Goal: Task Accomplishment & Management: Manage account settings

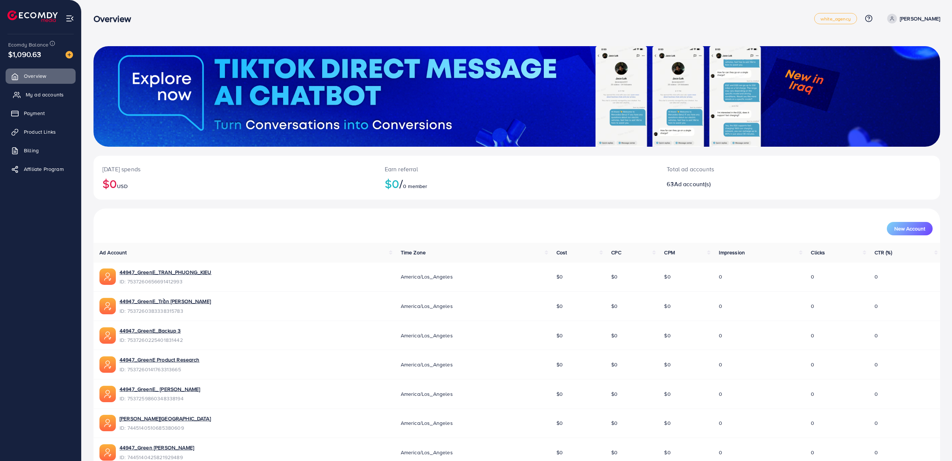
click at [47, 90] on link "My ad accounts" at bounding box center [41, 94] width 70 height 15
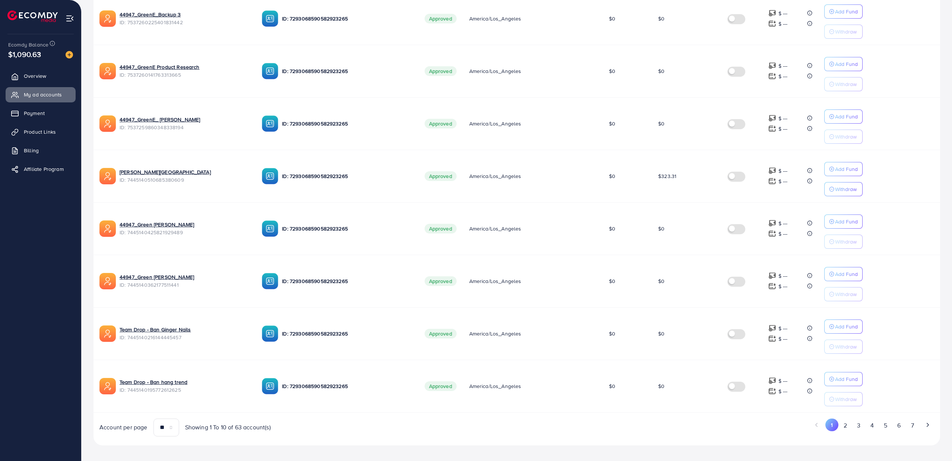
scroll to position [298, 0]
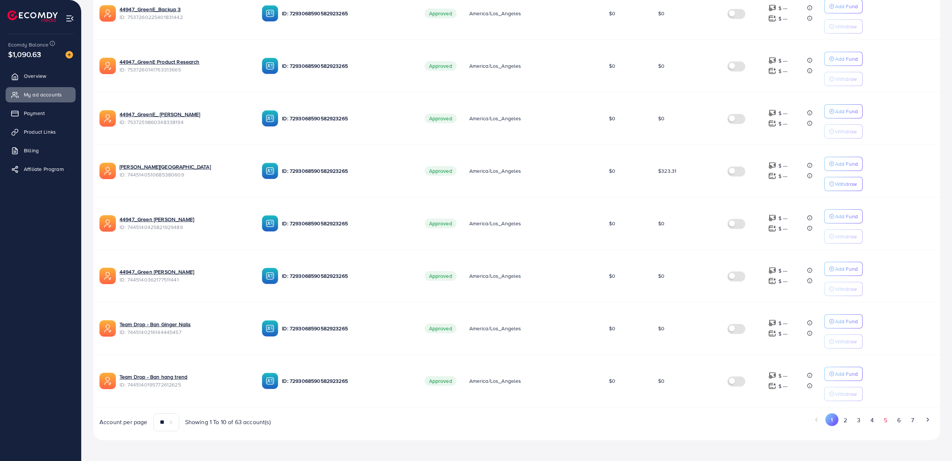
click at [887, 417] on button "5" at bounding box center [885, 421] width 13 height 14
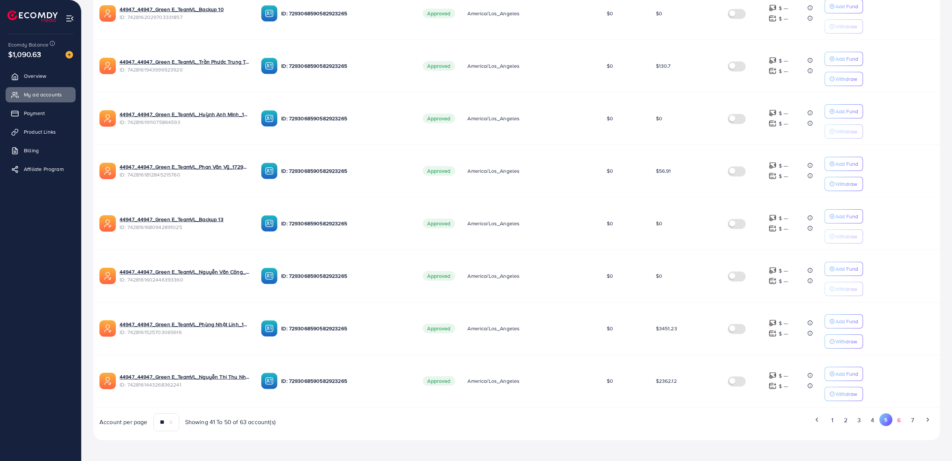
click at [898, 415] on button "6" at bounding box center [899, 421] width 13 height 14
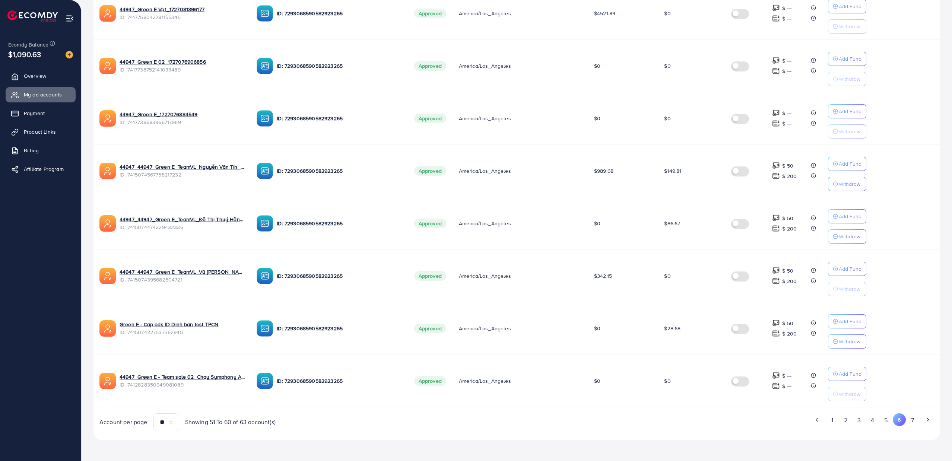
drag, startPoint x: 662, startPoint y: 171, endPoint x: 693, endPoint y: 171, distance: 30.9
click at [693, 171] on td "$149.81" at bounding box center [691, 171] width 67 height 53
click at [691, 227] on td "$86.67" at bounding box center [691, 223] width 67 height 53
click at [678, 174] on td "$149.81" at bounding box center [691, 171] width 67 height 53
click at [676, 170] on span "$149.81" at bounding box center [672, 170] width 17 height 7
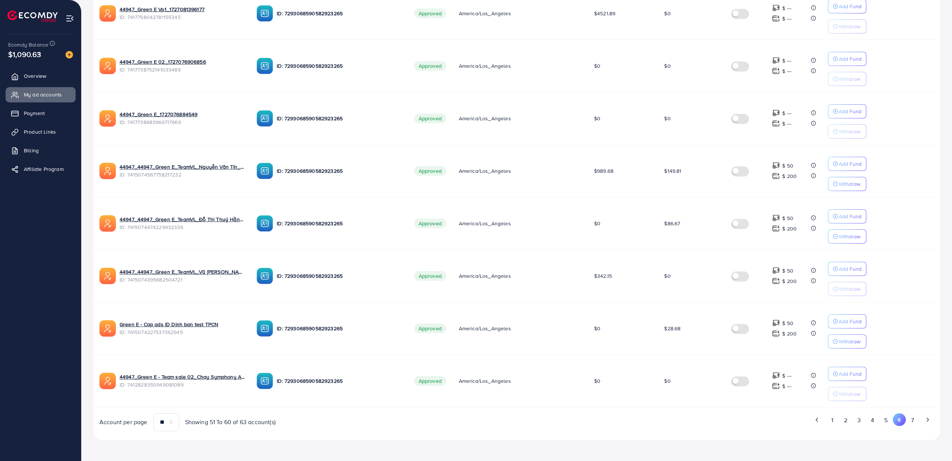
click at [676, 170] on span "$149.81" at bounding box center [672, 170] width 17 height 7
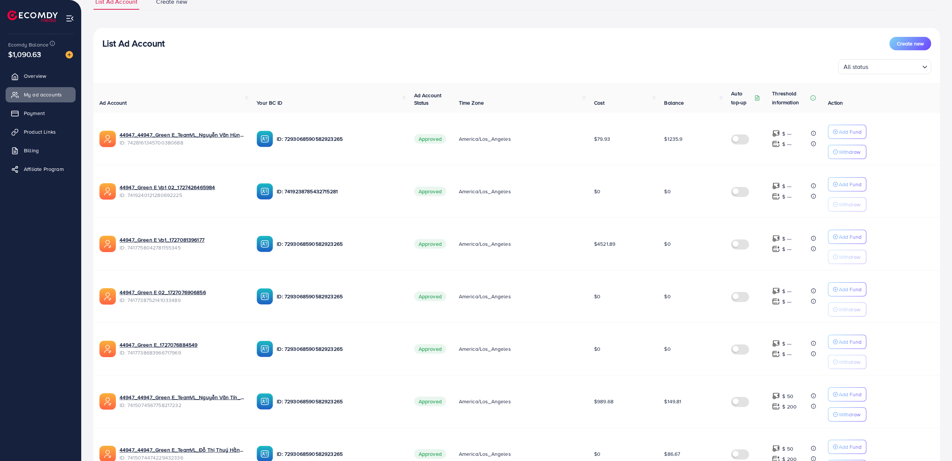
scroll to position [0, 0]
